Goal: Navigation & Orientation: Find specific page/section

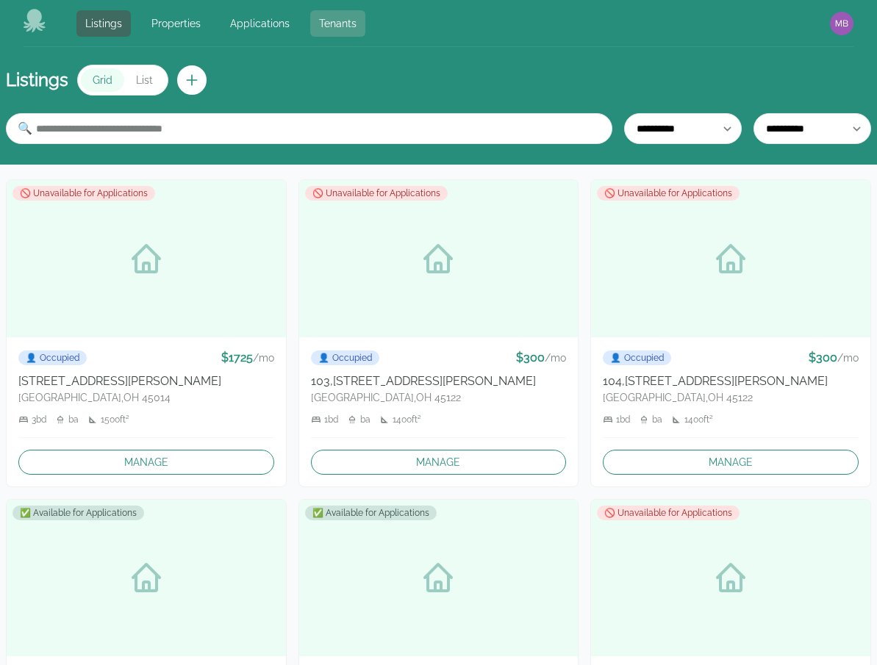
click at [332, 29] on link "Tenants" at bounding box center [337, 23] width 55 height 26
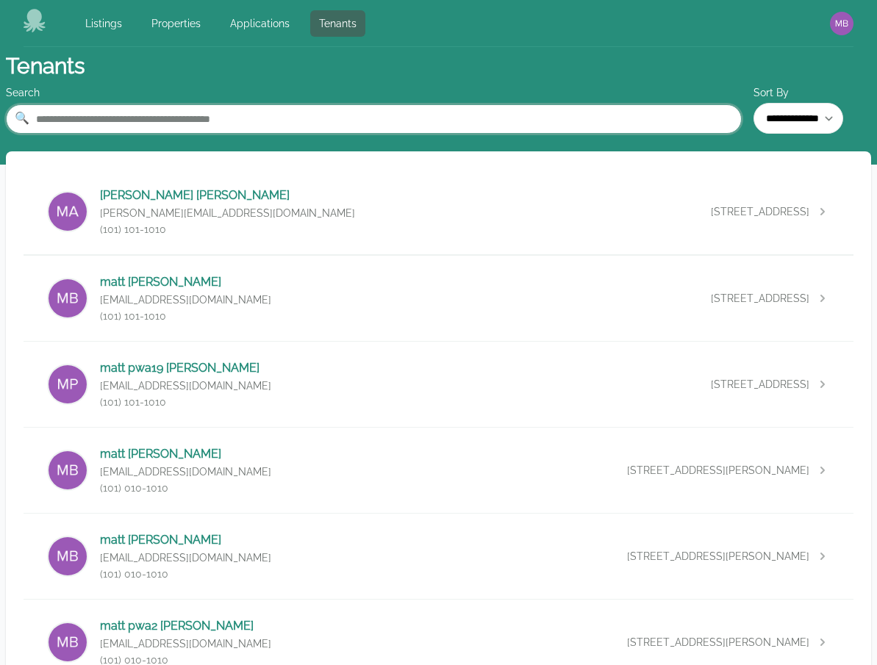
click at [343, 124] on input "text" at bounding box center [374, 118] width 736 height 29
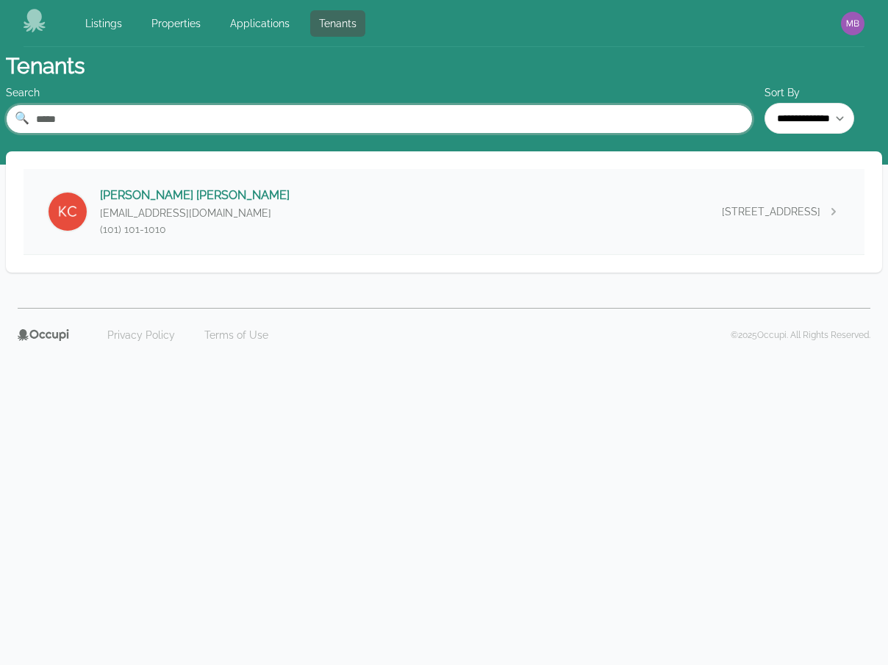
type input "*****"
click at [371, 213] on div "[PERSON_NAME] [EMAIL_ADDRESS][DOMAIN_NAME] (101) 101-[GEOGRAPHIC_DATA][STREET_A…" at bounding box center [444, 211] width 841 height 85
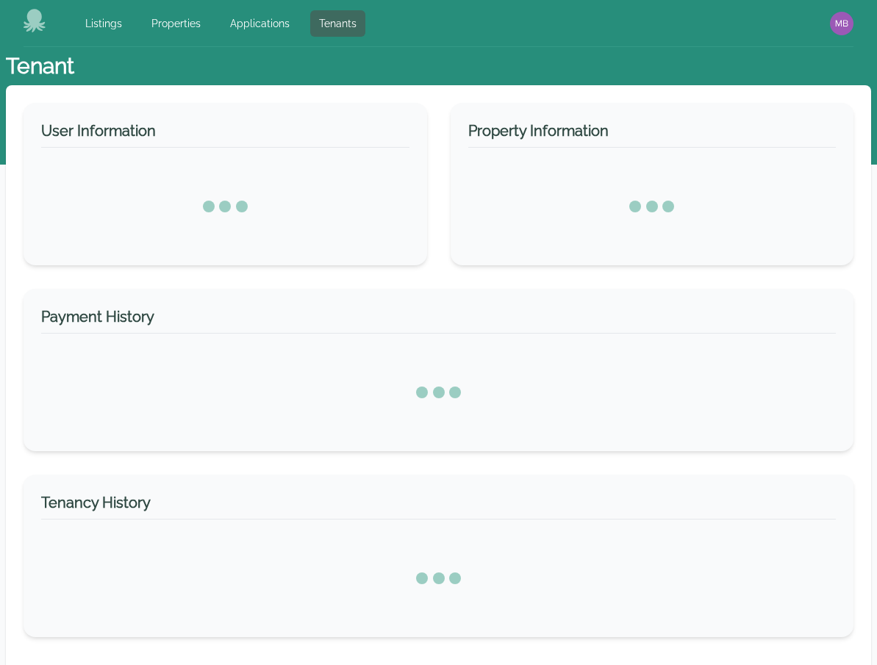
select select "*"
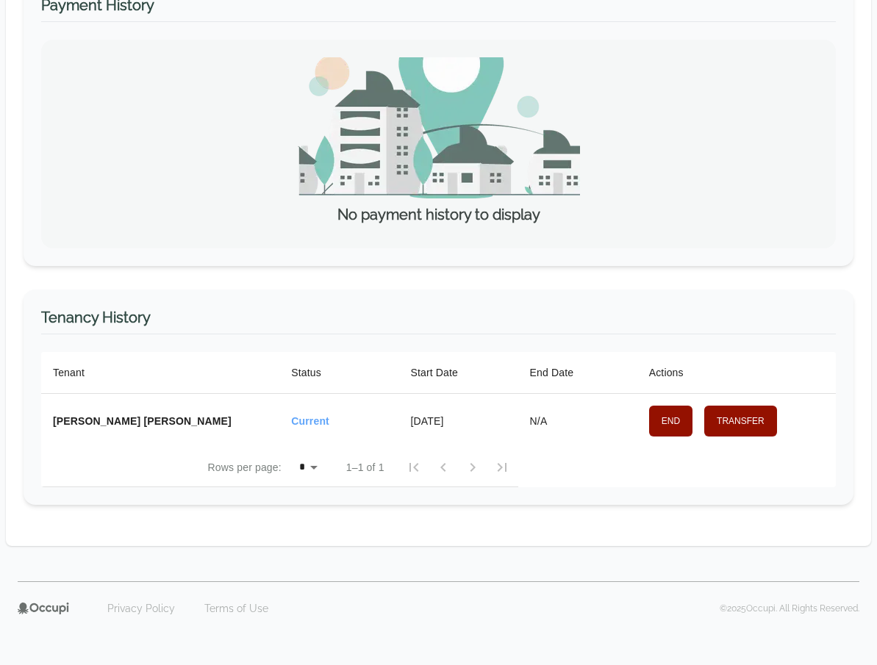
scroll to position [302, 0]
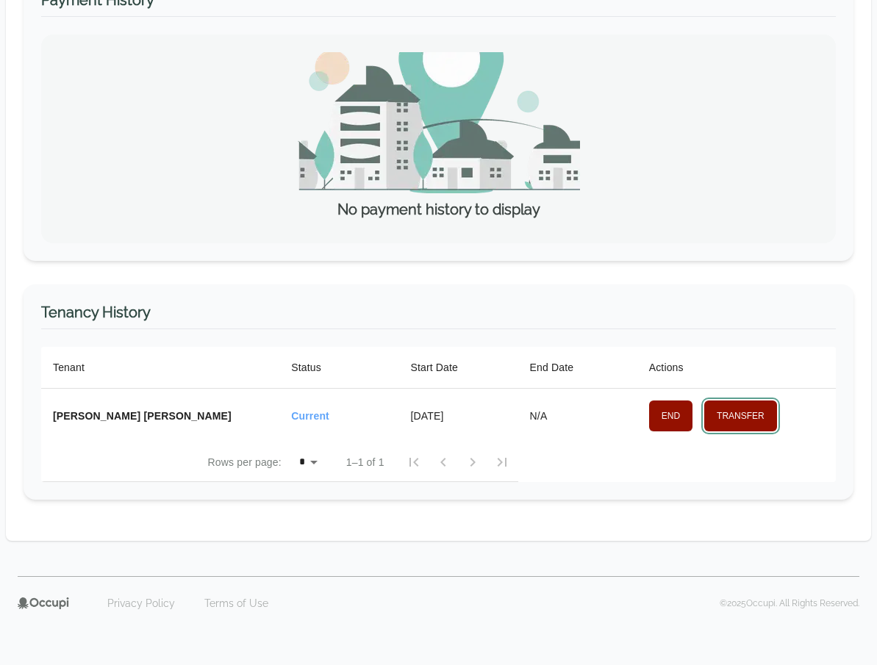
click at [738, 415] on button "Transfer" at bounding box center [740, 416] width 73 height 31
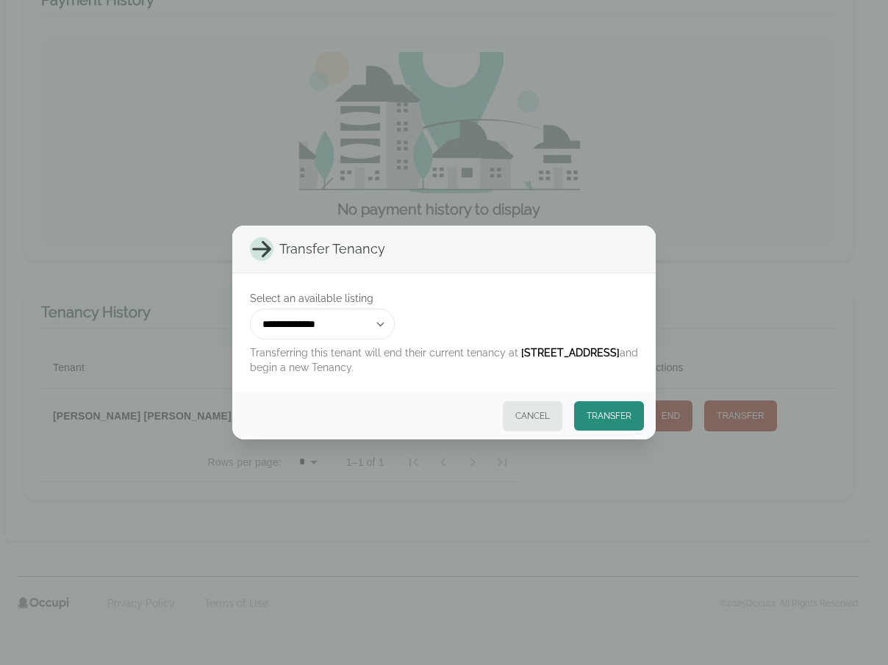
click at [481, 293] on label "Select an available listing" at bounding box center [444, 298] width 388 height 15
click at [395, 309] on select "**********" at bounding box center [322, 324] width 145 height 31
click at [534, 420] on button "Cancel" at bounding box center [533, 415] width 60 height 29
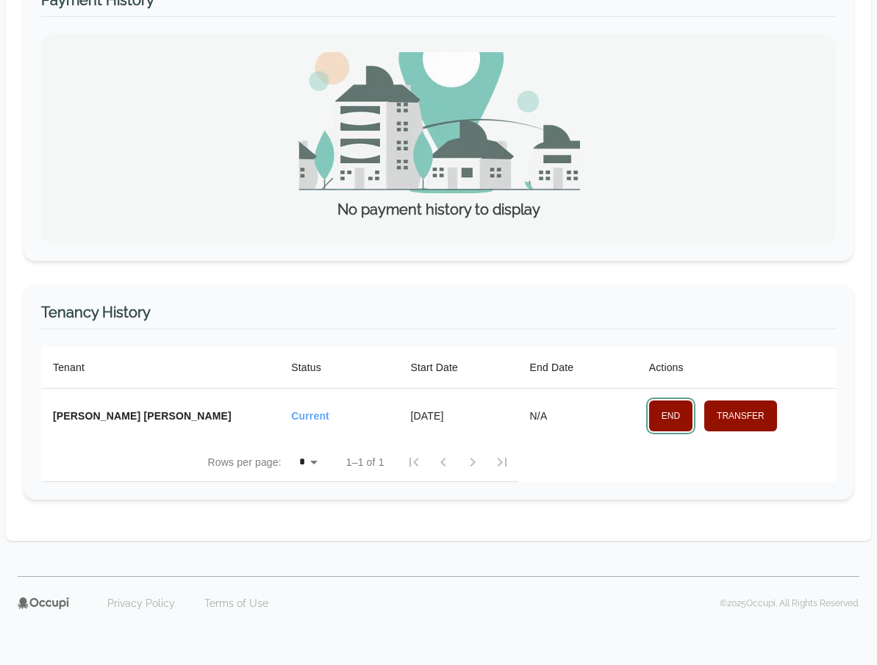
click at [654, 418] on button "End" at bounding box center [670, 416] width 43 height 31
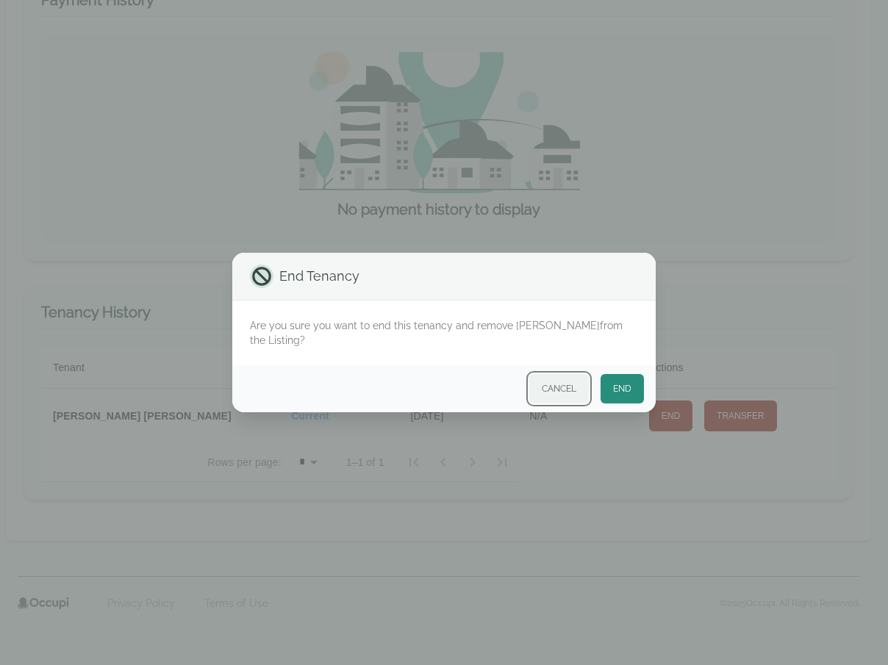
click at [544, 388] on button "Cancel" at bounding box center [559, 388] width 60 height 29
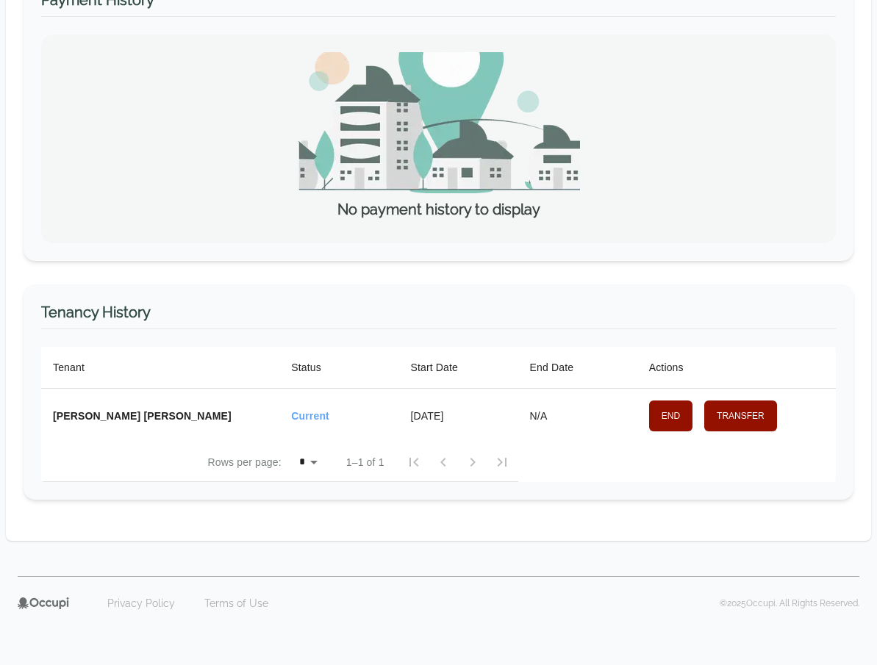
click at [493, 306] on h3 "Tenancy History" at bounding box center [438, 315] width 795 height 27
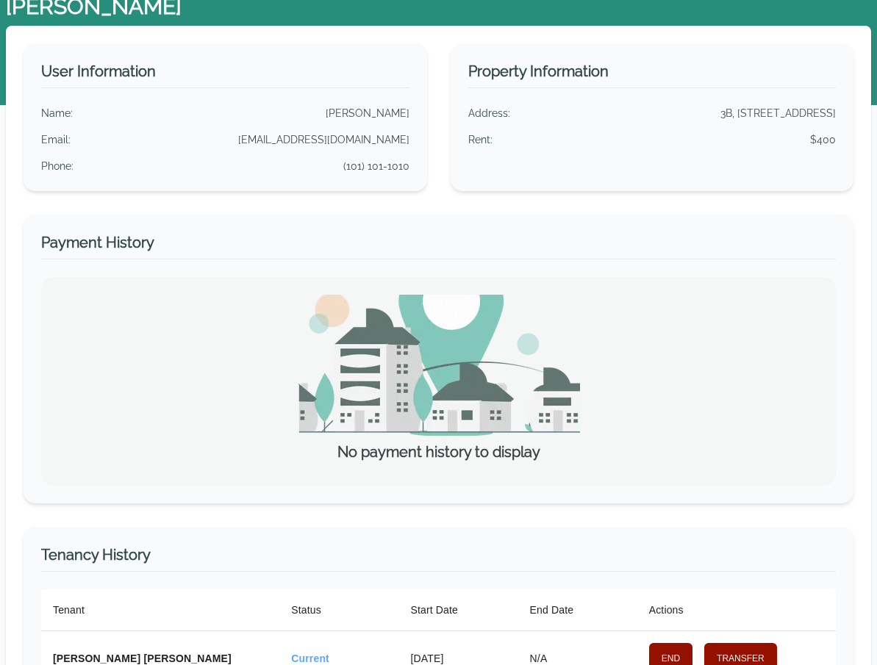
scroll to position [0, 0]
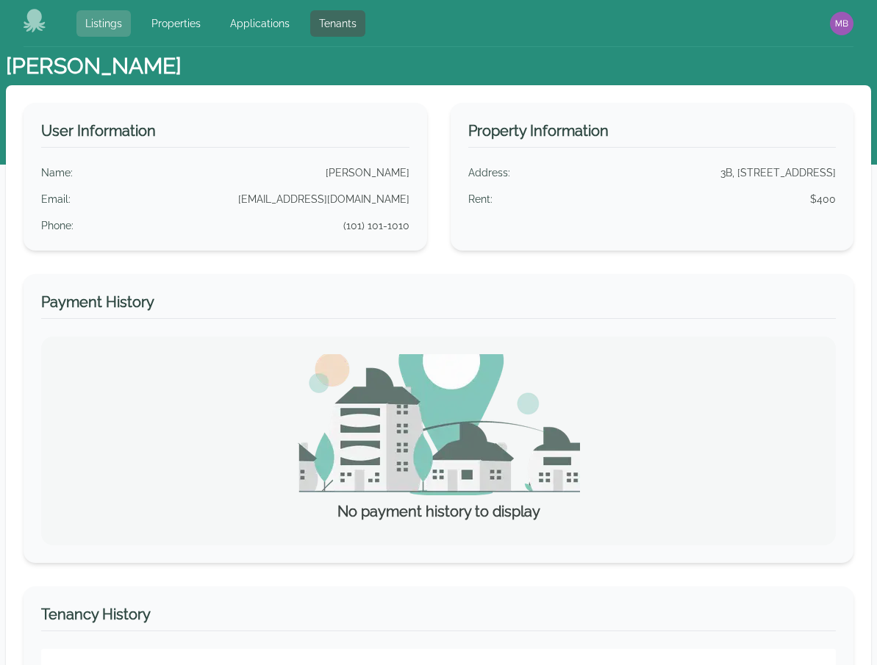
click at [85, 28] on link "Listings" at bounding box center [103, 23] width 54 height 26
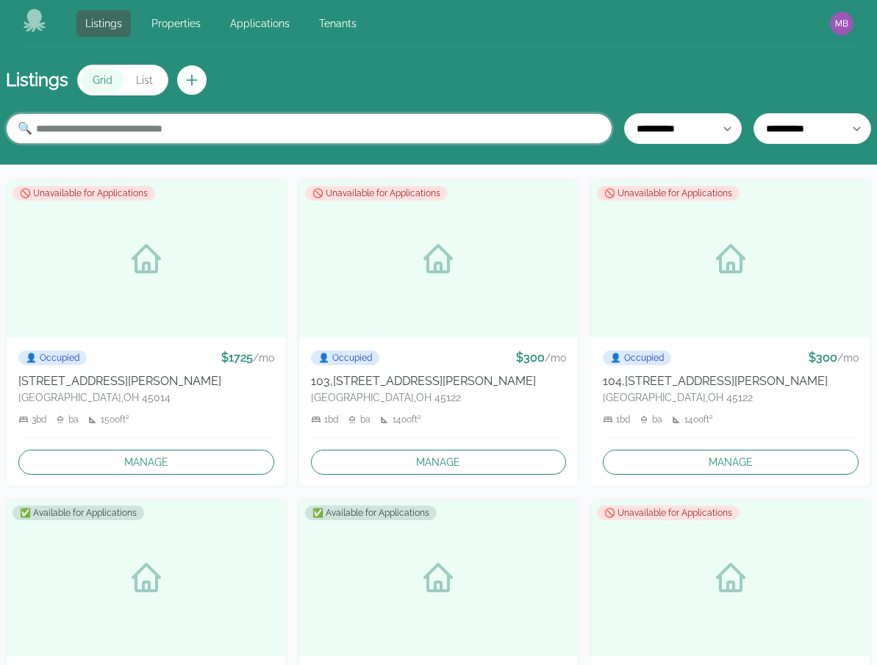
click at [425, 133] on input "text" at bounding box center [309, 128] width 607 height 31
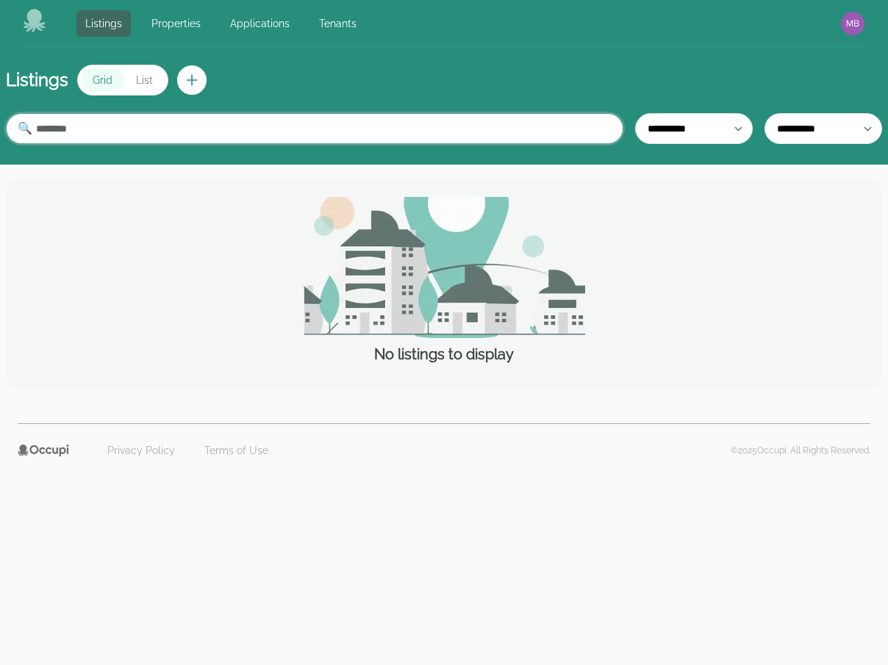
type input "*******"
type input "****"
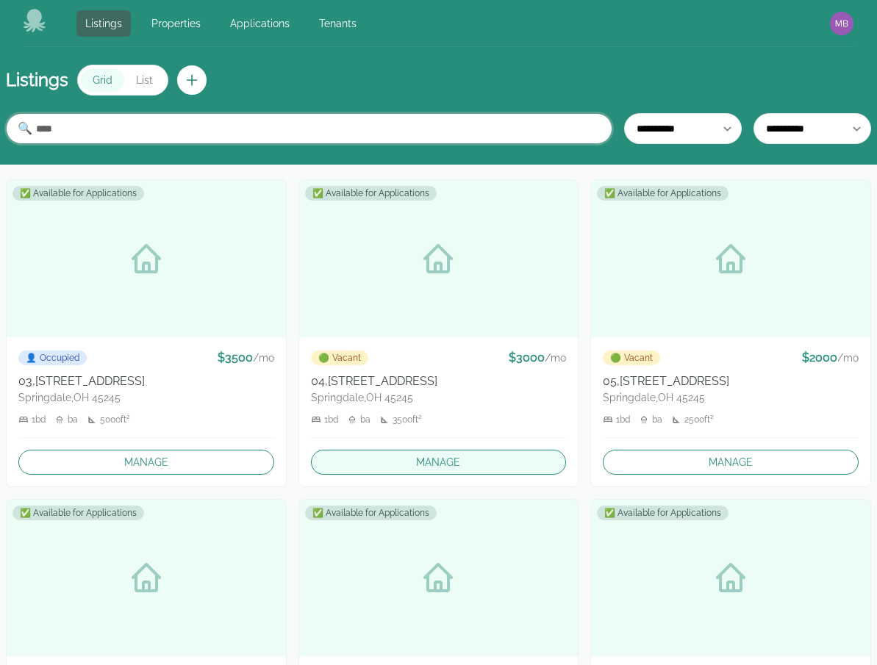
type input "****"
click at [448, 462] on link "Manage" at bounding box center [439, 462] width 256 height 25
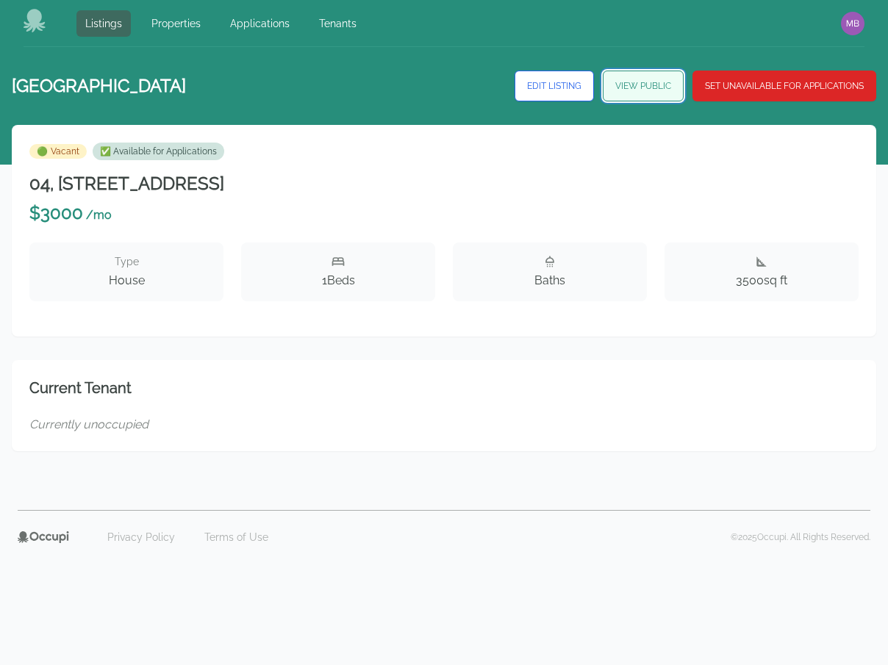
click at [645, 95] on link "View Public" at bounding box center [643, 86] width 81 height 31
click at [340, 23] on link "Tenants" at bounding box center [337, 23] width 55 height 26
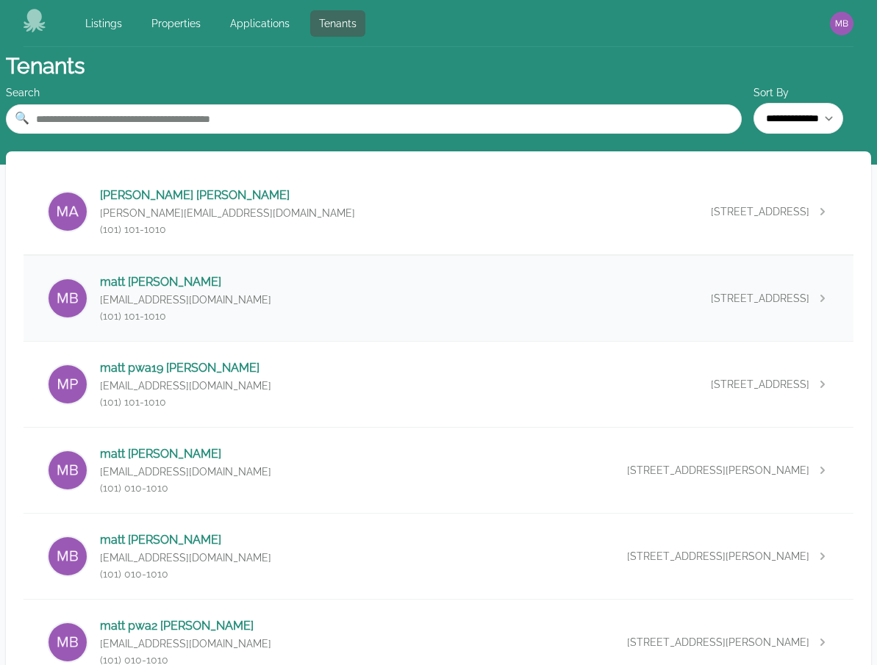
click at [429, 298] on div "[PERSON_NAME] [EMAIL_ADDRESS][DOMAIN_NAME] (101) 101-1010 [STREET_ADDRESS]" at bounding box center [439, 298] width 830 height 85
select select "*"
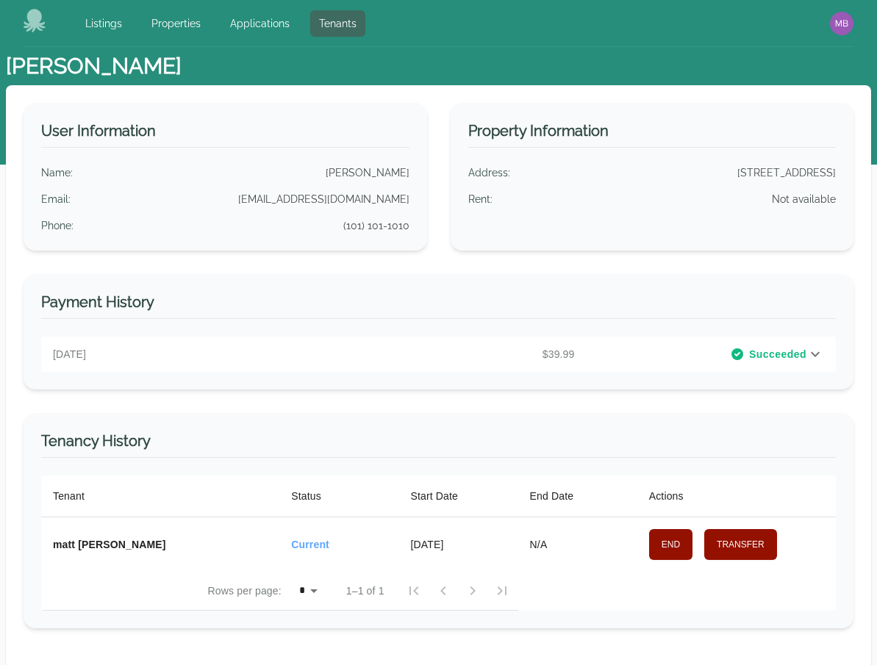
drag, startPoint x: 351, startPoint y: 32, endPoint x: 358, endPoint y: 137, distance: 105.3
click at [351, 32] on link "Tenants" at bounding box center [337, 23] width 55 height 26
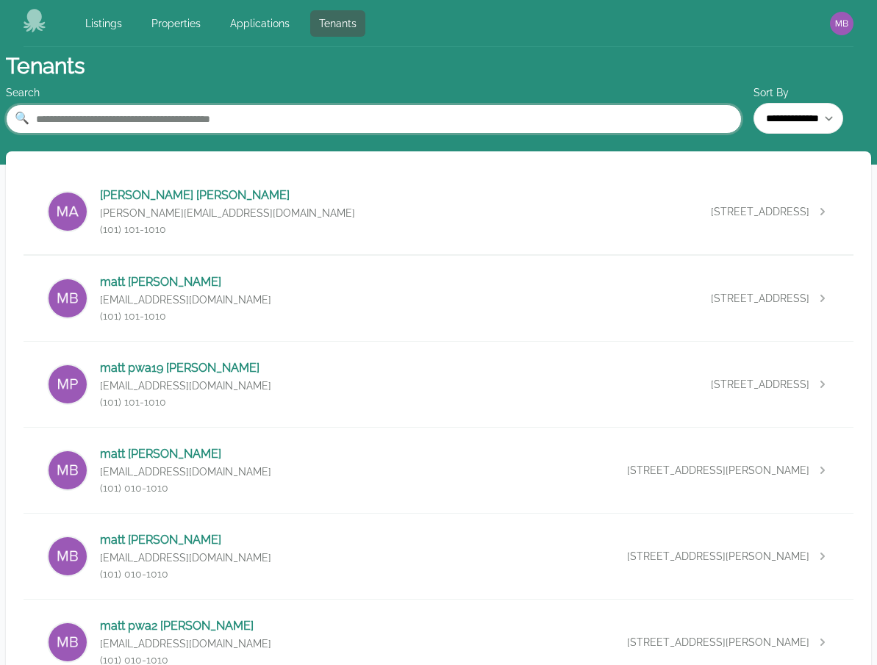
click at [412, 124] on input "text" at bounding box center [374, 118] width 736 height 29
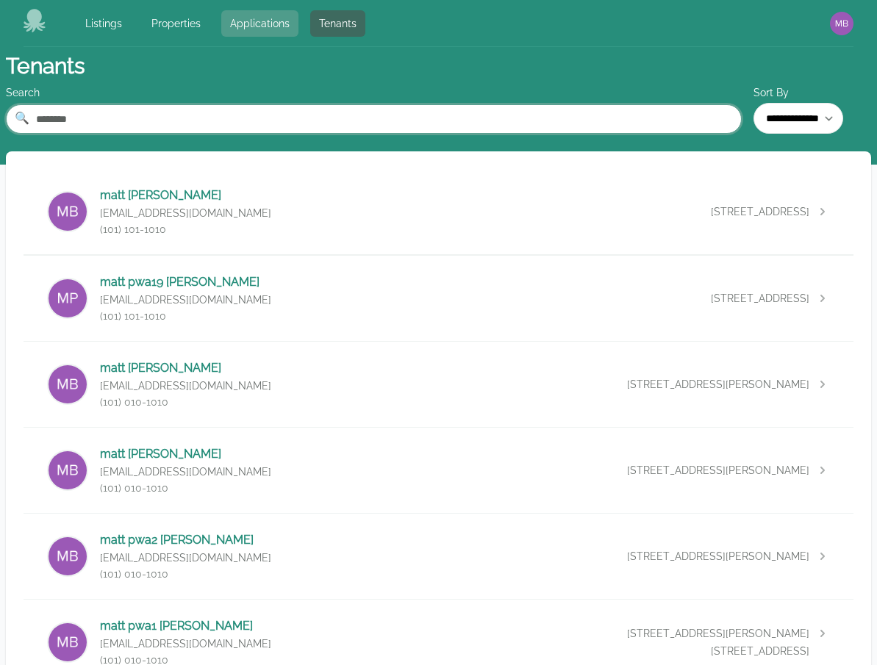
type input "********"
drag, startPoint x: 284, startPoint y: 29, endPoint x: 291, endPoint y: 43, distance: 15.8
click at [284, 29] on link "Applications" at bounding box center [259, 23] width 77 height 26
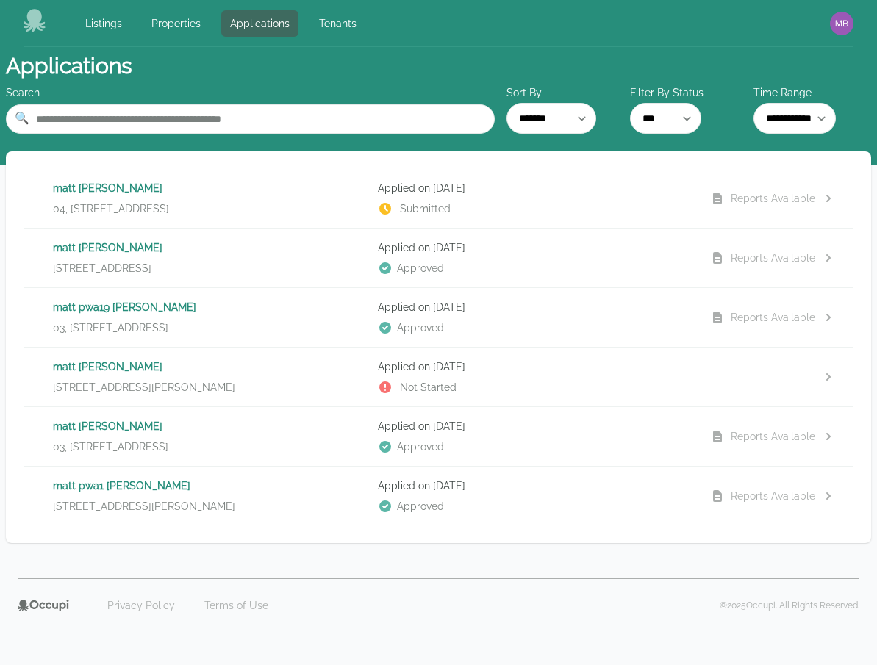
click at [293, 204] on p "04, [STREET_ADDRESS]" at bounding box center [209, 208] width 313 height 15
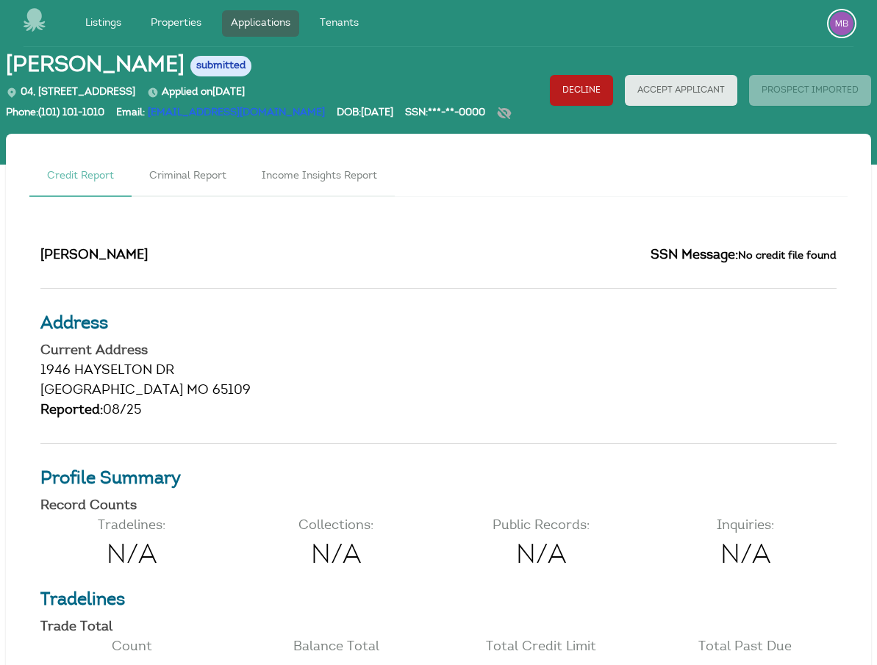
click at [836, 28] on img "button" at bounding box center [842, 24] width 24 height 24
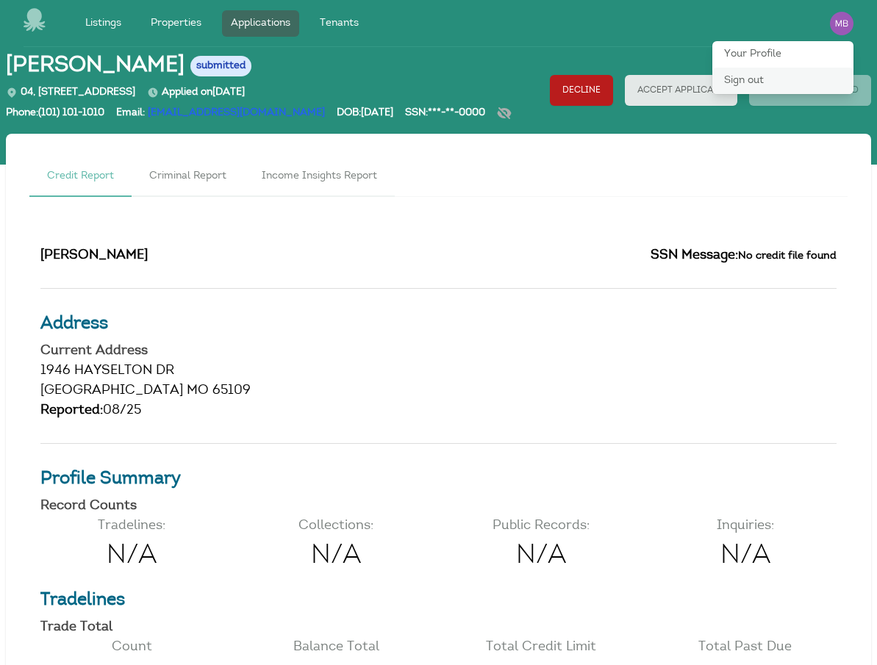
click at [787, 79] on button "Sign out" at bounding box center [782, 81] width 141 height 26
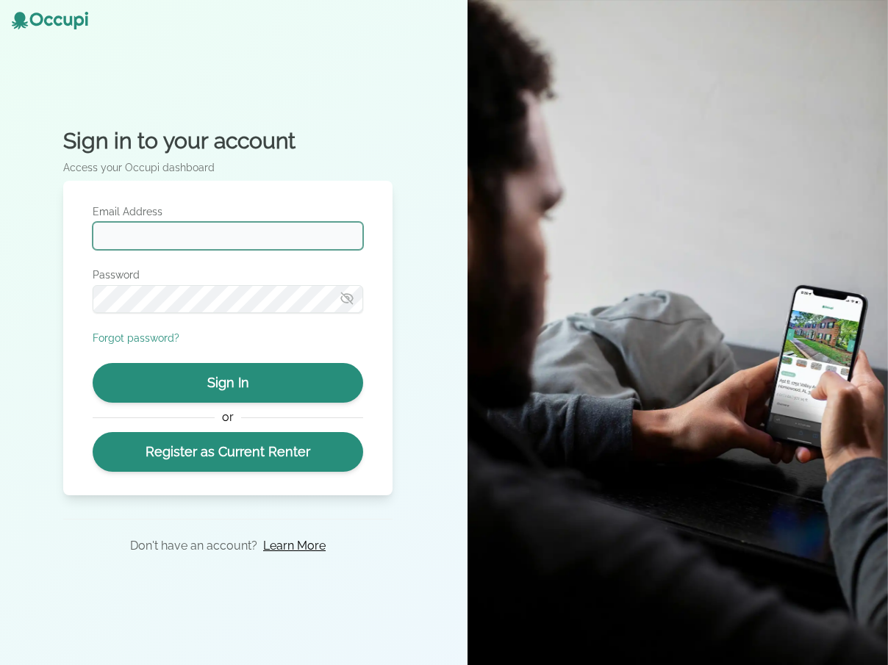
click at [198, 235] on input "Email Address" at bounding box center [228, 236] width 271 height 28
type input "**********"
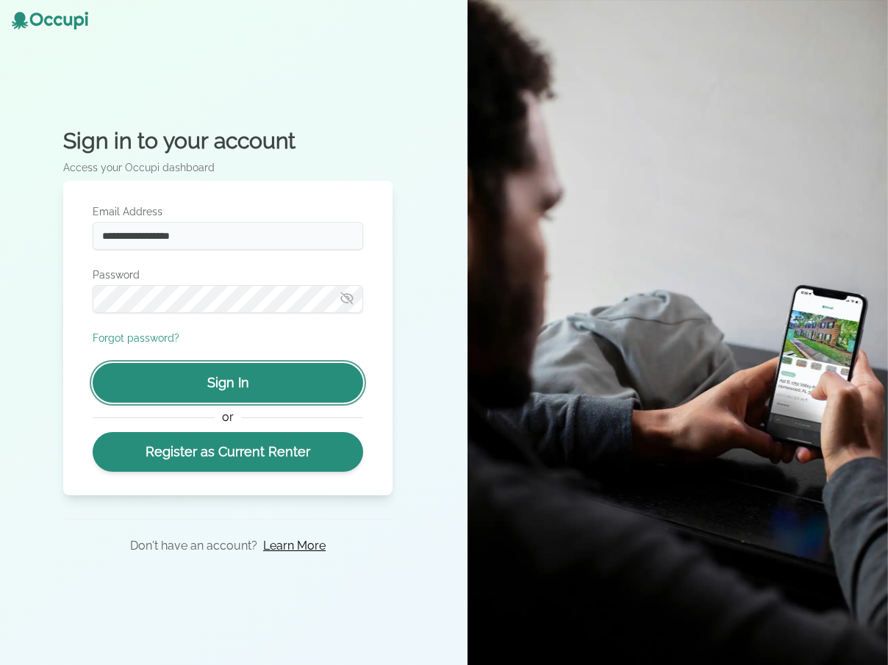
click at [221, 387] on button "Sign In" at bounding box center [228, 383] width 271 height 40
